Goal: Task Accomplishment & Management: Manage account settings

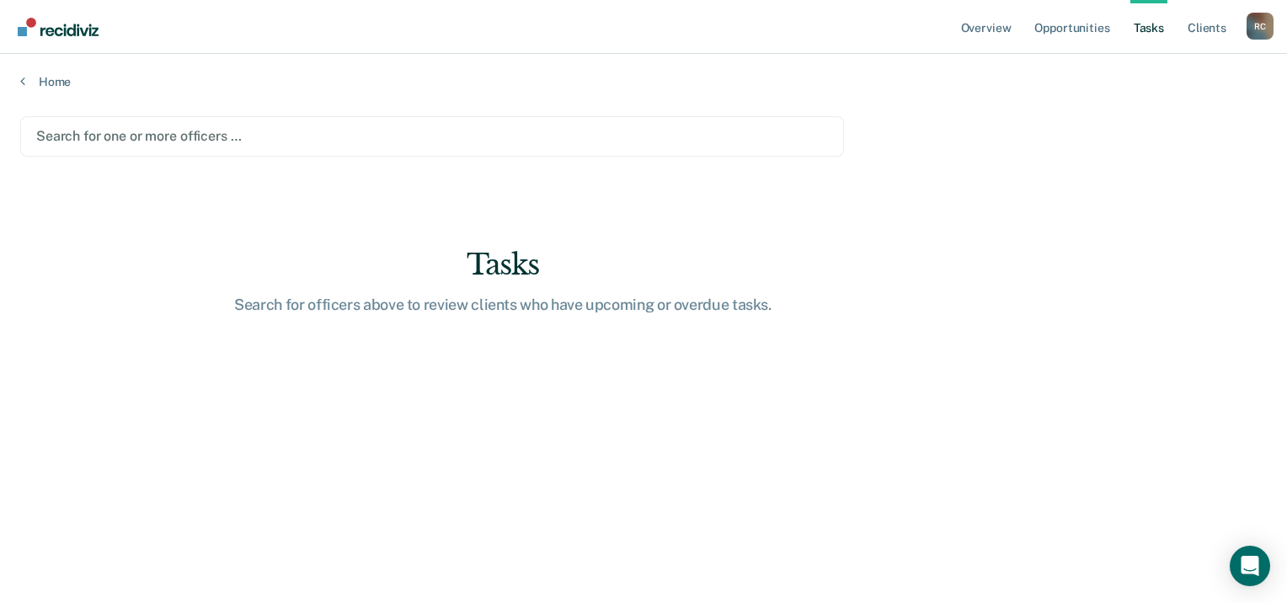
click at [175, 137] on div at bounding box center [432, 135] width 792 height 19
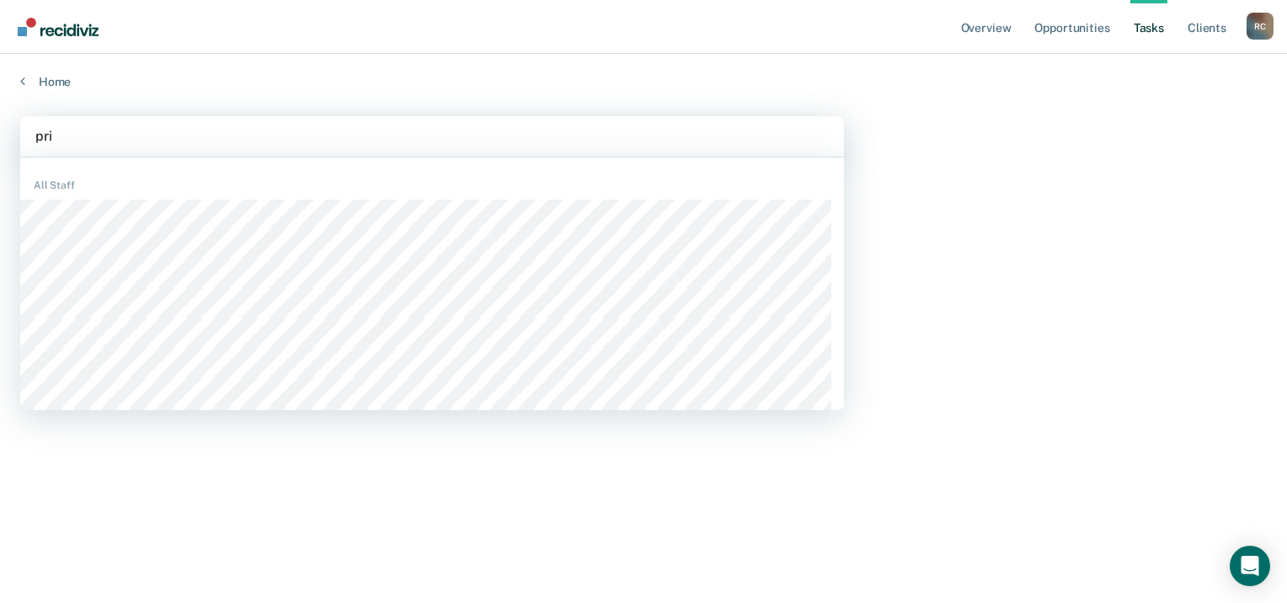
type input "pris"
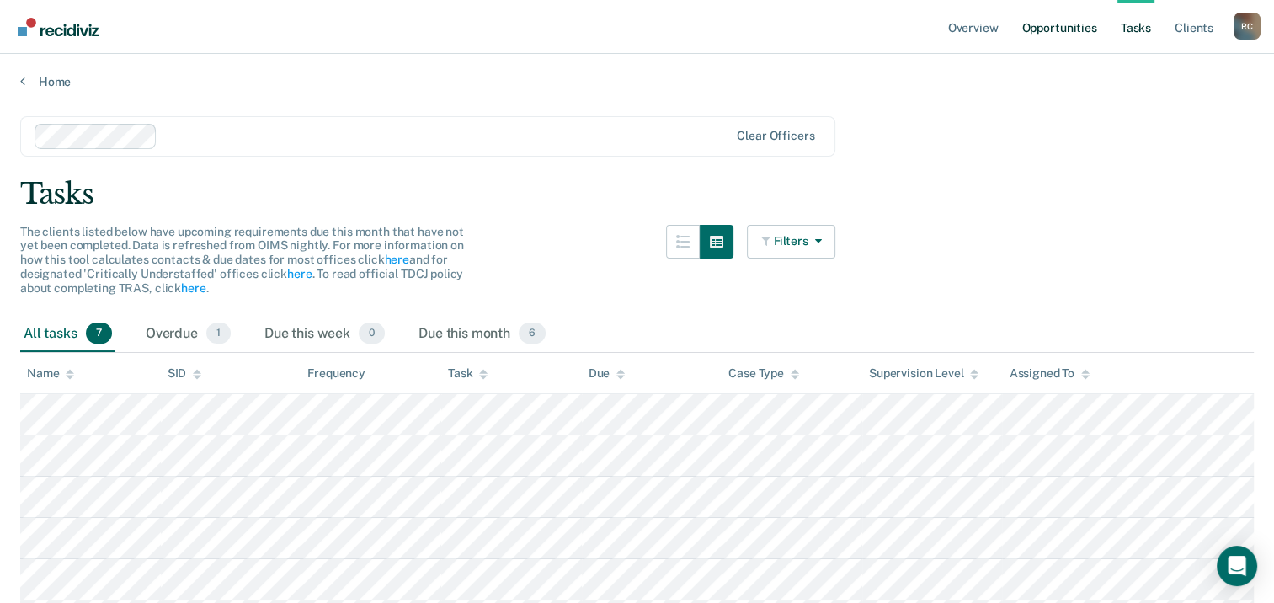
click at [1052, 30] on link "Opportunities" at bounding box center [1059, 27] width 82 height 54
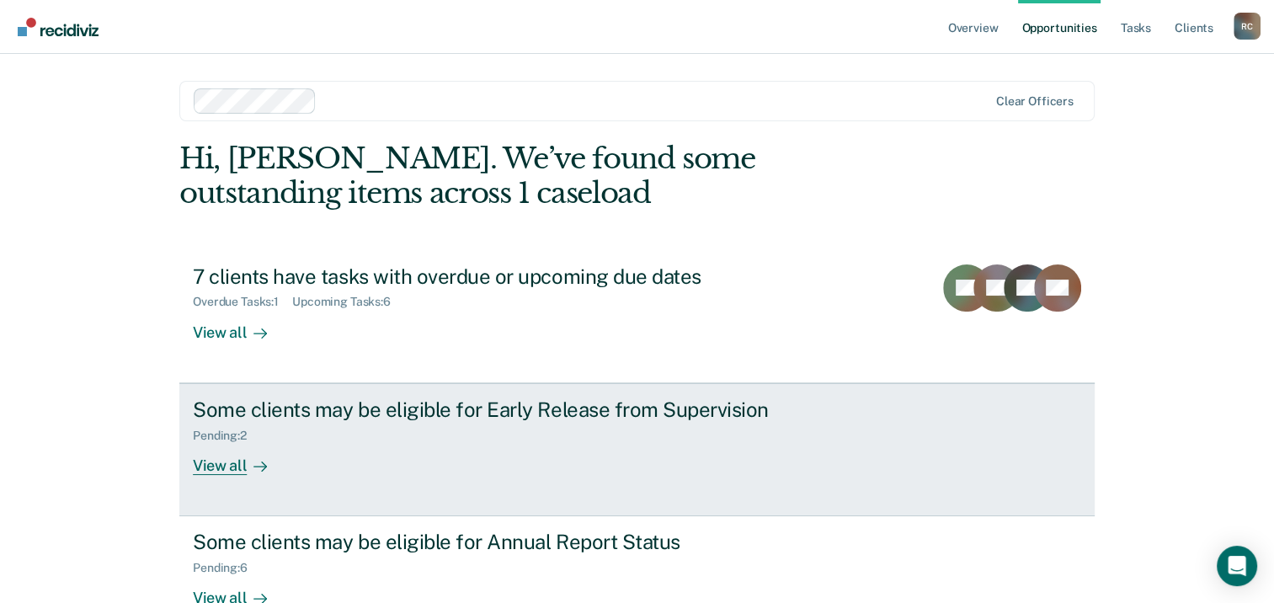
click at [338, 409] on div "Some clients may be eligible for Early Release from Supervision" at bounding box center [488, 409] width 591 height 24
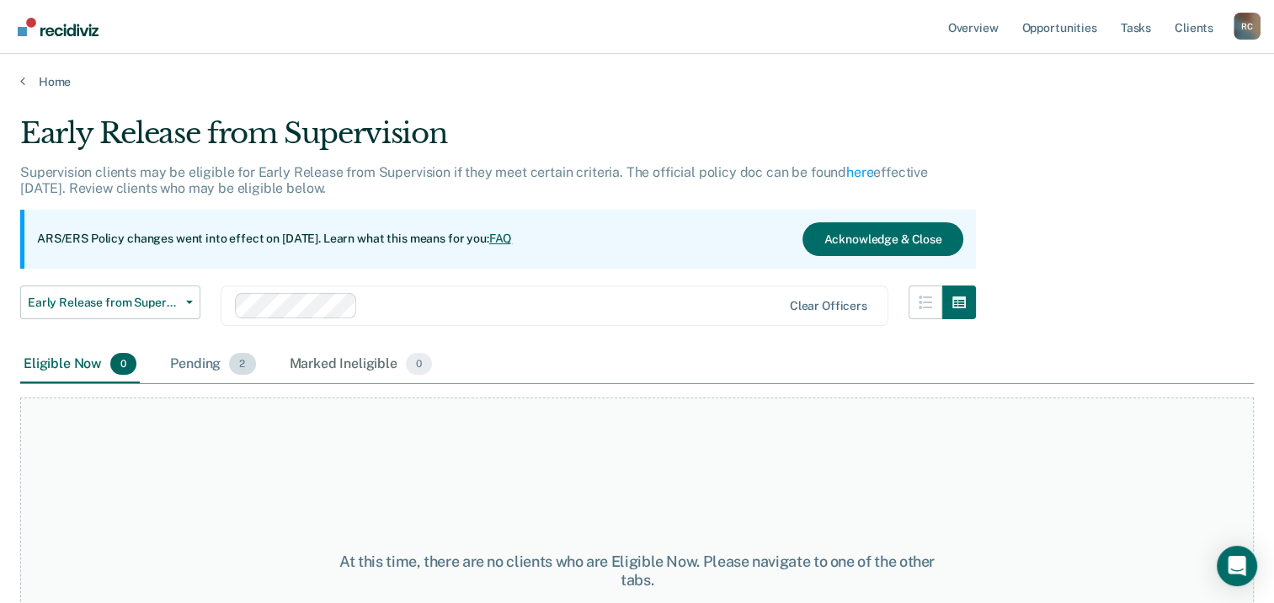
click at [203, 366] on div "Pending 2" at bounding box center [213, 364] width 92 height 37
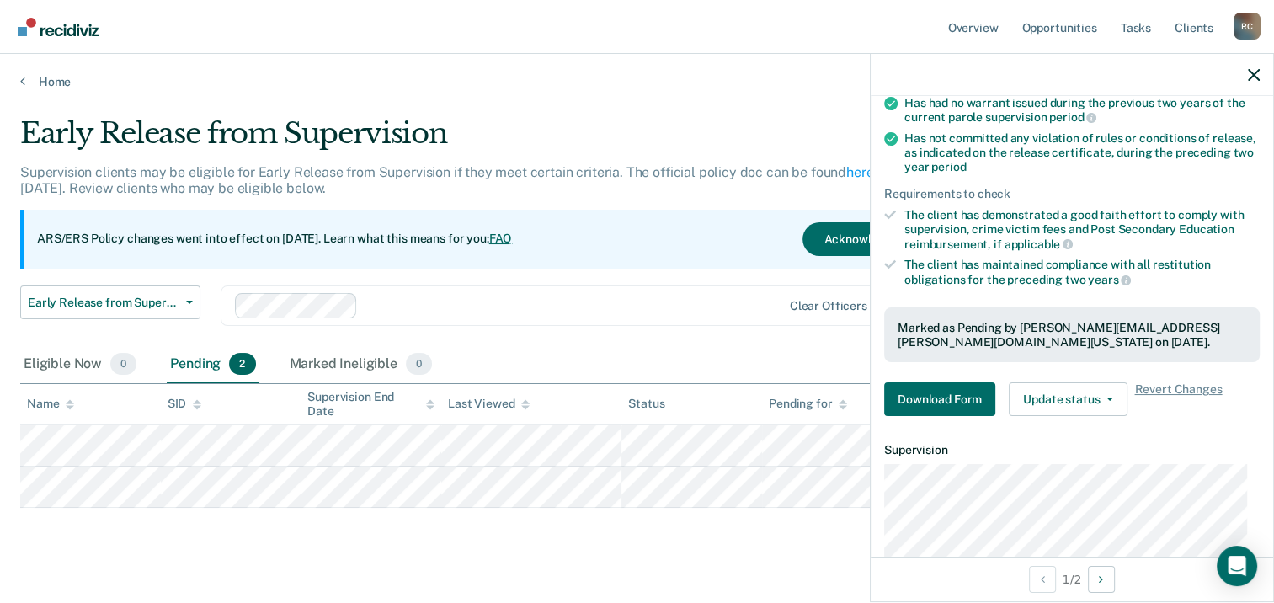
scroll to position [253, 0]
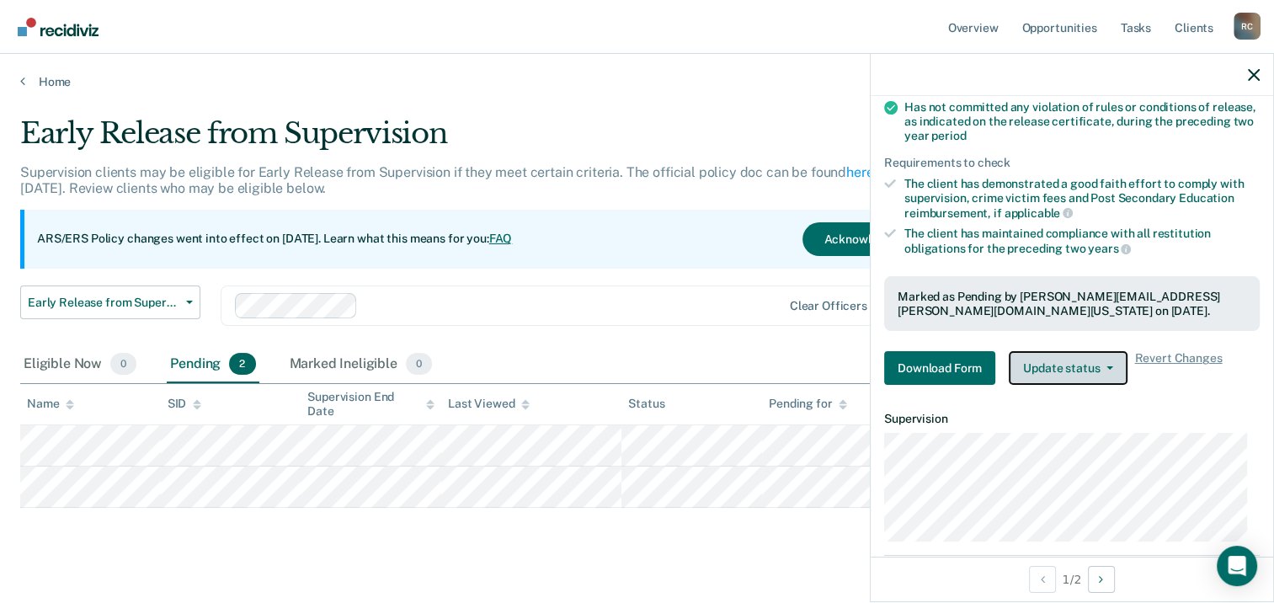
click at [1101, 367] on button "Update status" at bounding box center [1068, 368] width 119 height 34
